Goal: Task Accomplishment & Management: Manage account settings

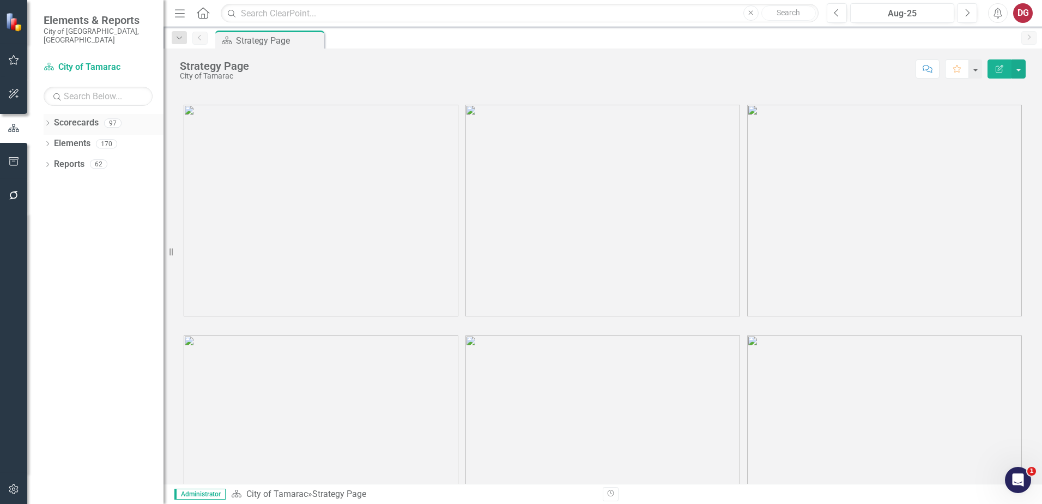
click at [48, 120] on div "Dropdown" at bounding box center [48, 124] width 8 height 9
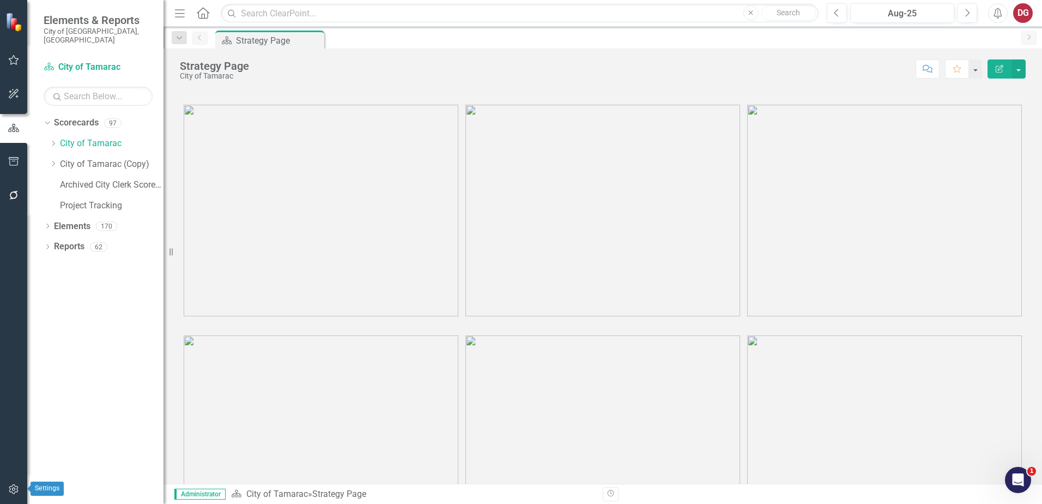
click at [9, 486] on icon "button" at bounding box center [13, 488] width 11 height 9
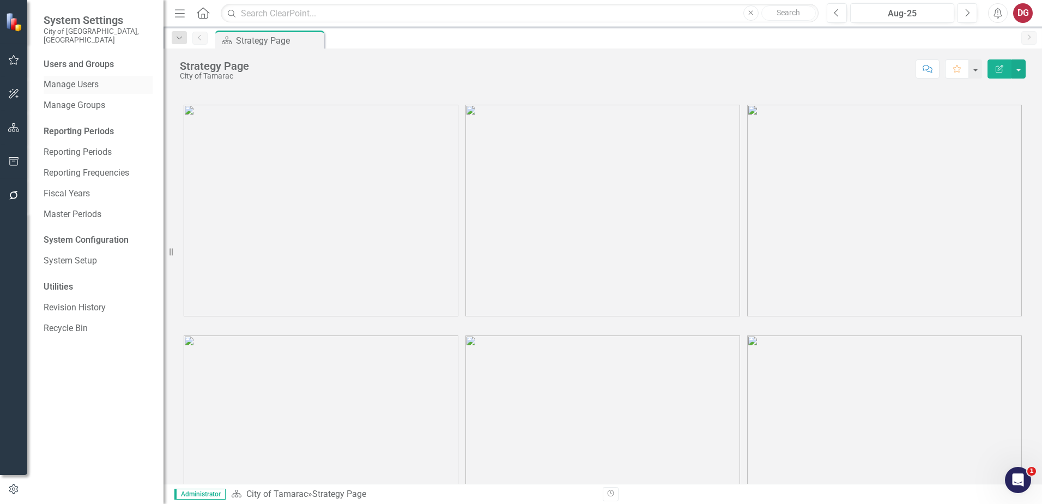
click at [92, 78] on link "Manage Users" at bounding box center [98, 84] width 109 height 13
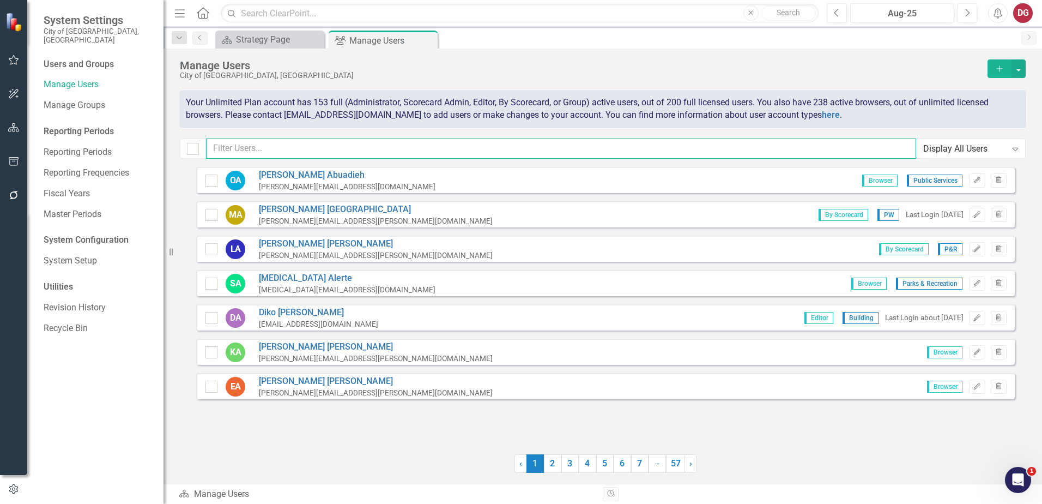
click at [281, 146] on input "text" at bounding box center [561, 148] width 710 height 20
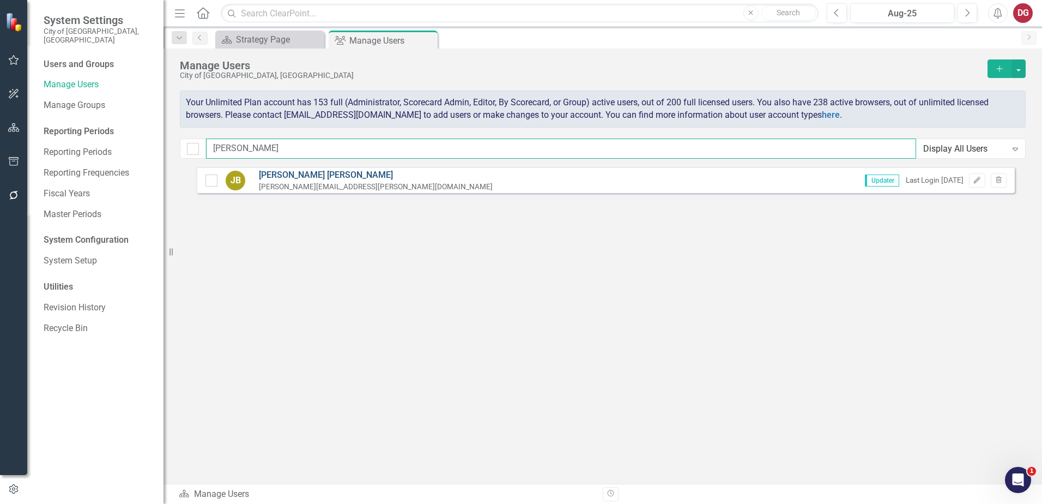
type input "[PERSON_NAME]"
click at [311, 176] on link "[PERSON_NAME]" at bounding box center [376, 175] width 234 height 13
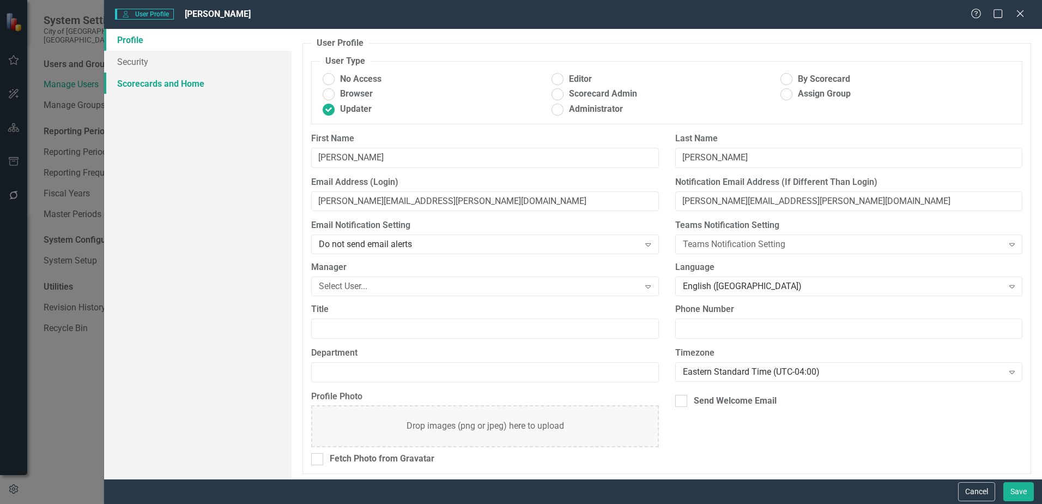
click at [166, 81] on link "Scorecards and Home" at bounding box center [197, 83] width 187 height 22
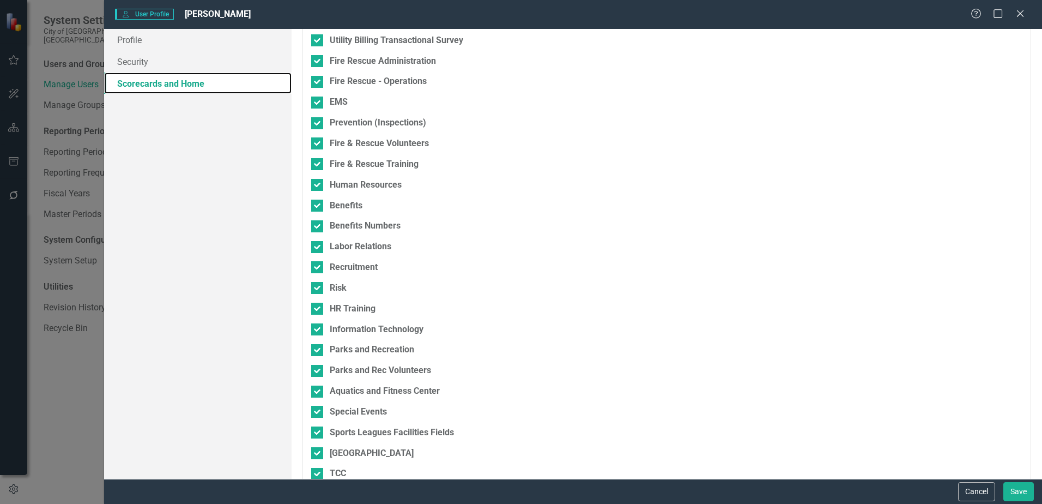
scroll to position [872, 0]
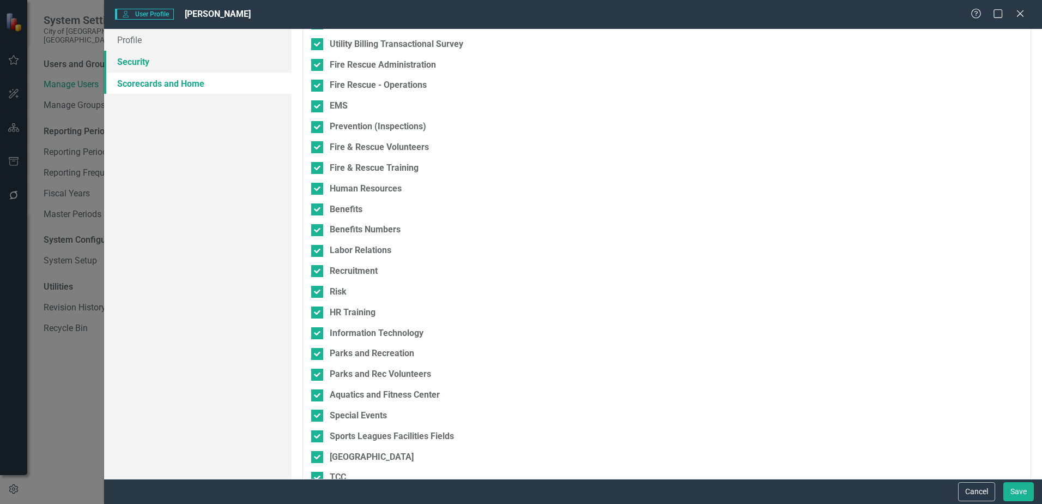
click at [161, 66] on link "Security" at bounding box center [197, 62] width 187 height 22
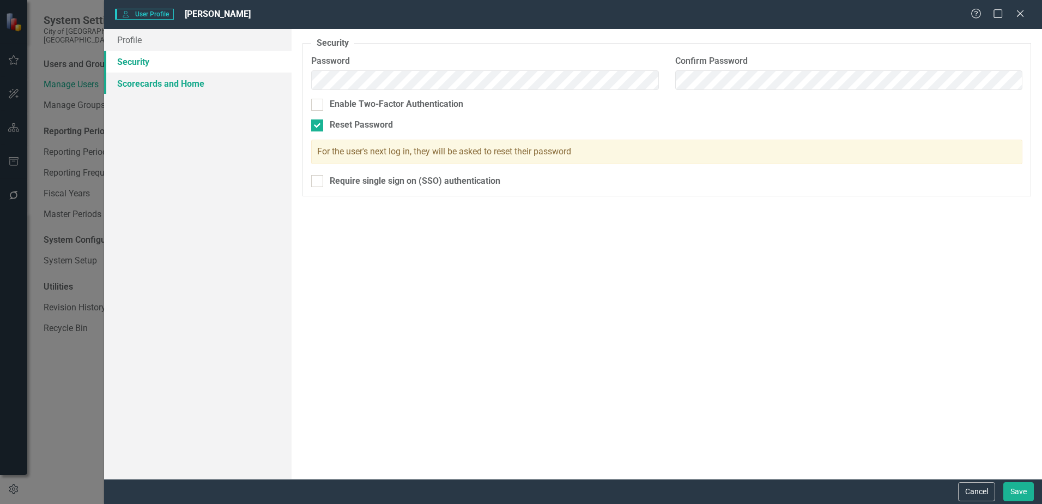
click at [144, 83] on link "Scorecards and Home" at bounding box center [197, 83] width 187 height 22
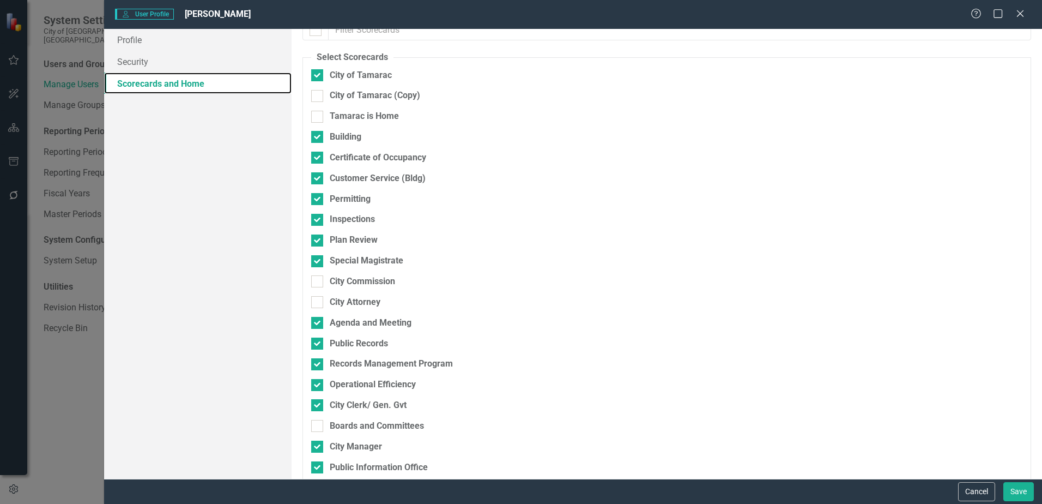
scroll to position [0, 0]
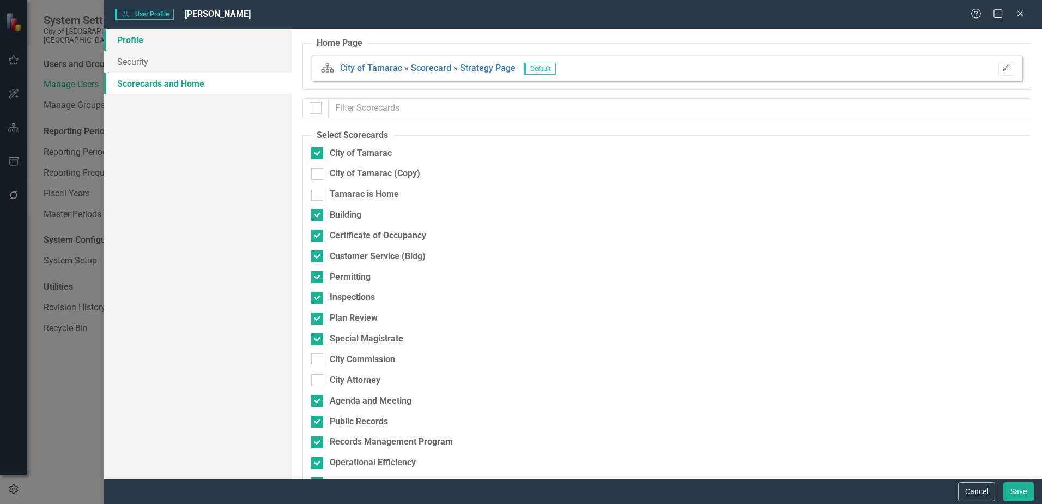
click at [165, 41] on link "Profile" at bounding box center [197, 40] width 187 height 22
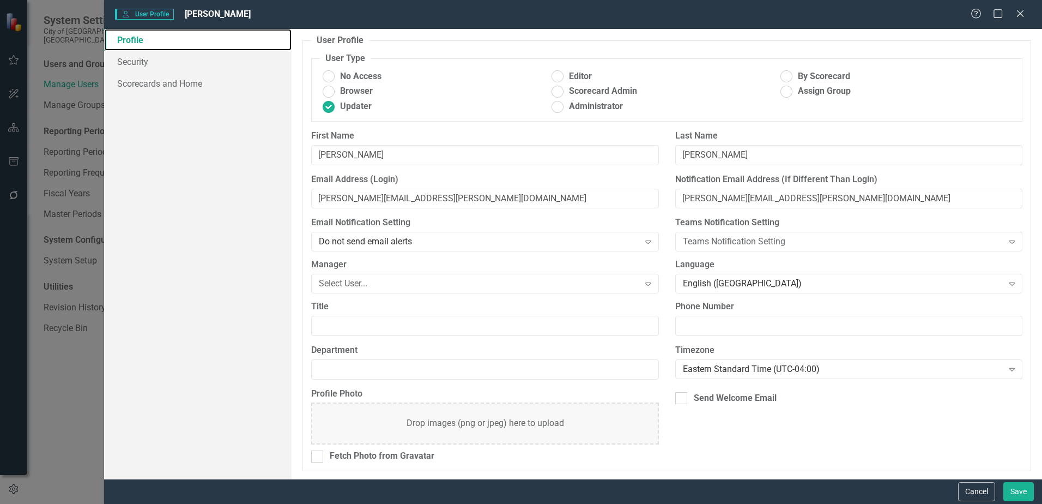
scroll to position [3, 0]
